Goal: Information Seeking & Learning: Understand process/instructions

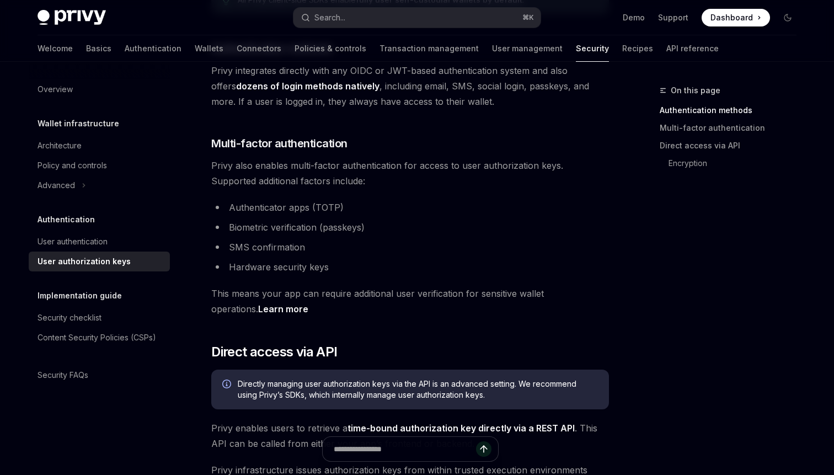
scroll to position [96, 0]
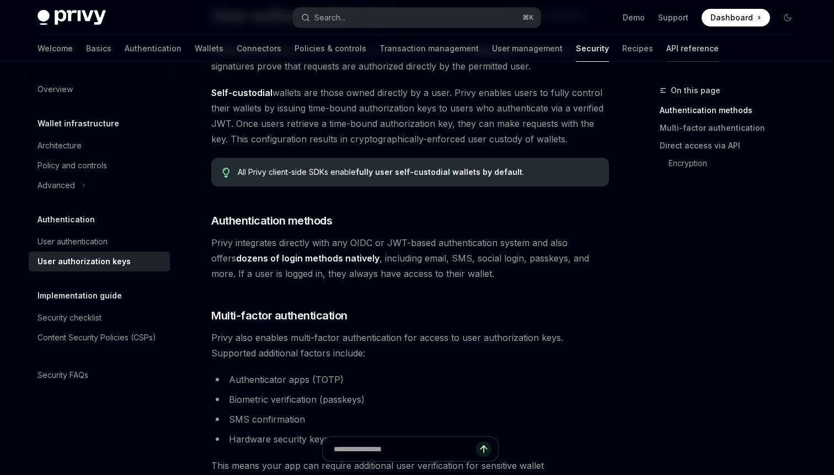
click at [666, 41] on link "API reference" at bounding box center [692, 48] width 52 height 26
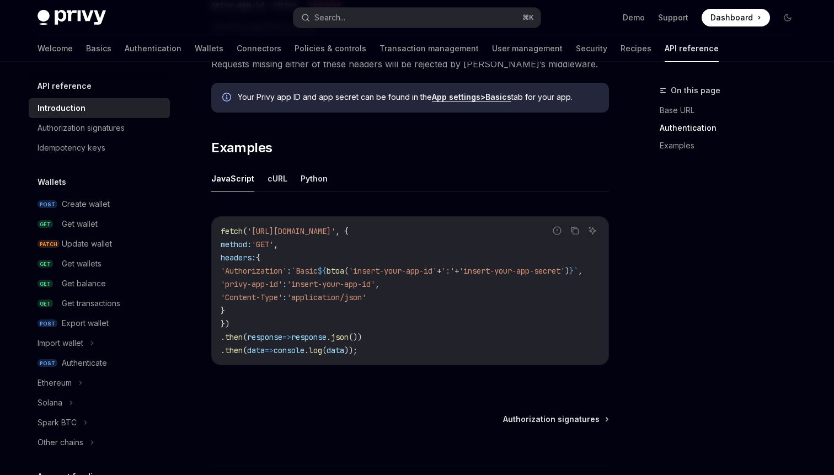
scroll to position [631, 0]
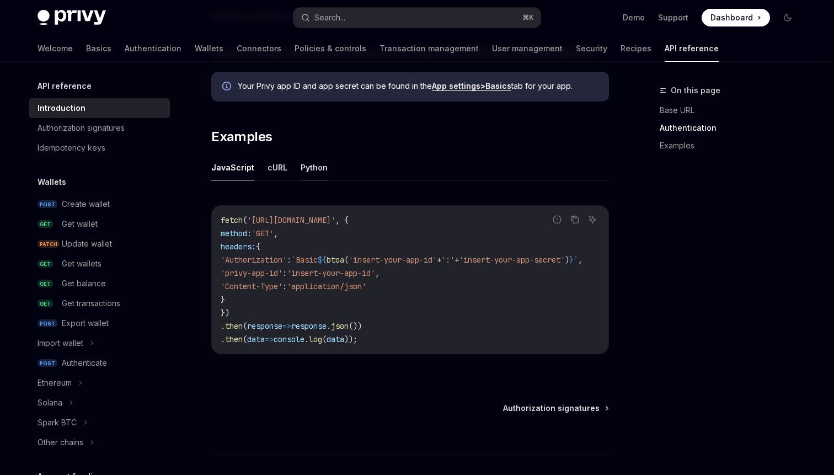
click at [309, 171] on button "Python" at bounding box center [313, 167] width 27 height 26
type textarea "*"
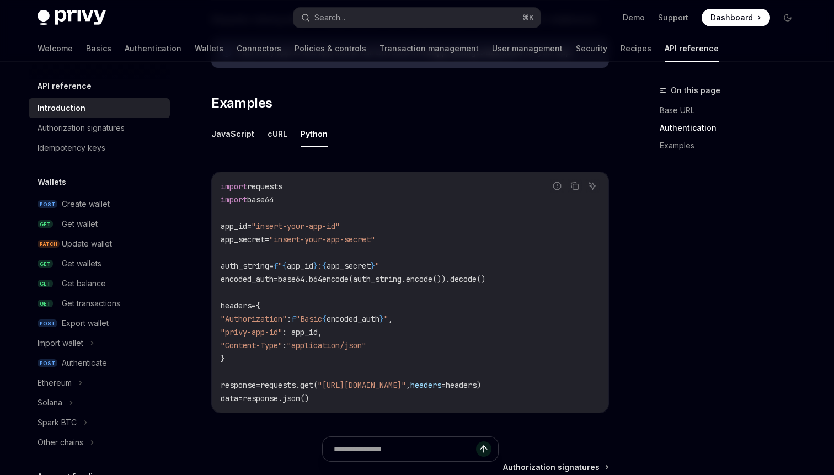
scroll to position [665, 0]
click at [345, 277] on span "base64.b64encode(auth_string.encode()).decode()" at bounding box center [381, 278] width 207 height 10
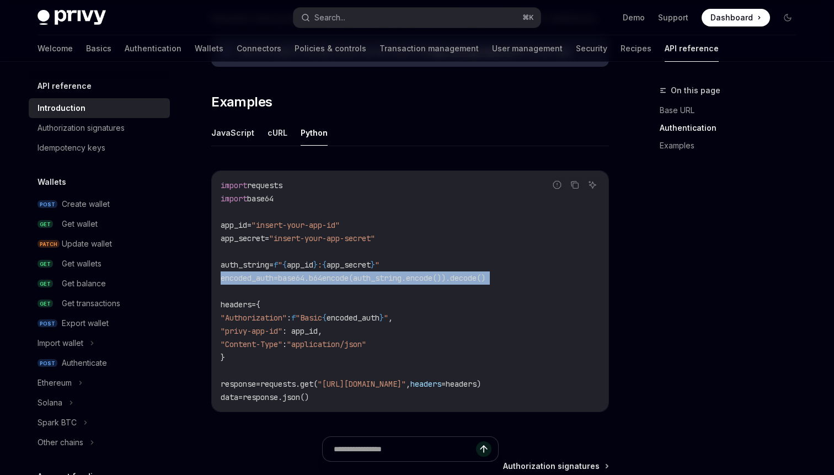
click at [345, 277] on span "base64.b64encode(auth_string.encode()).decode()" at bounding box center [381, 278] width 207 height 10
copy code "encoded_auth = base64.b64encode(auth_string.encode()).decode()"
